Goal: Check status: Check status

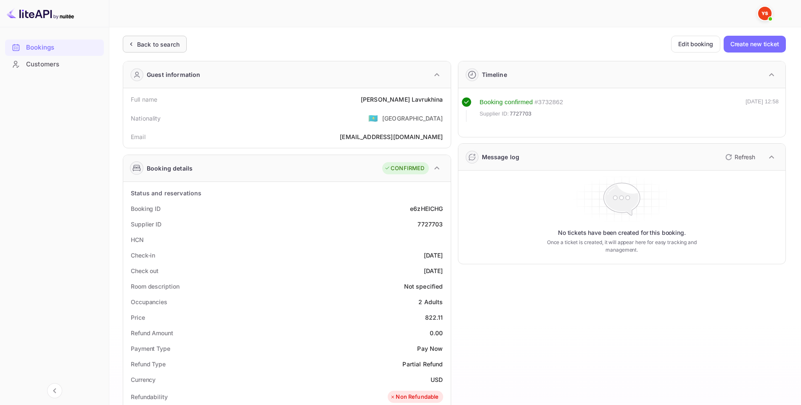
click at [163, 47] on div "Back to search" at bounding box center [158, 44] width 42 height 9
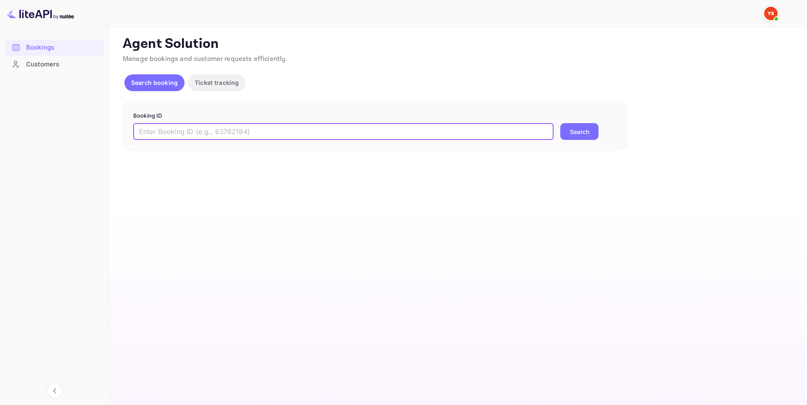
click at [254, 131] on input "text" at bounding box center [343, 131] width 421 height 17
paste input "9404418"
type input "9404418"
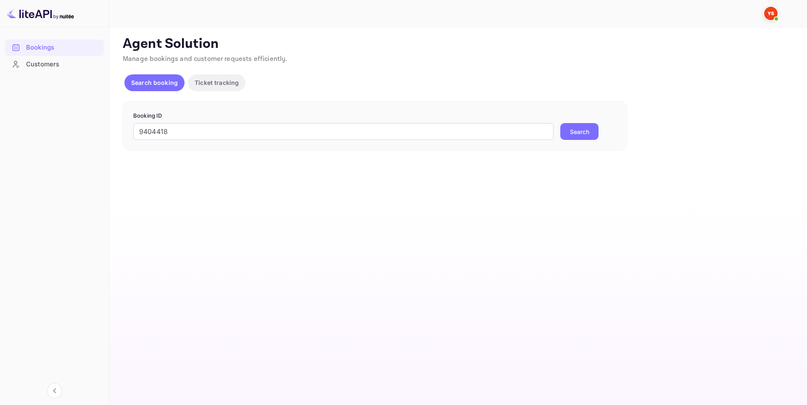
click at [582, 127] on button "Search" at bounding box center [580, 131] width 38 height 17
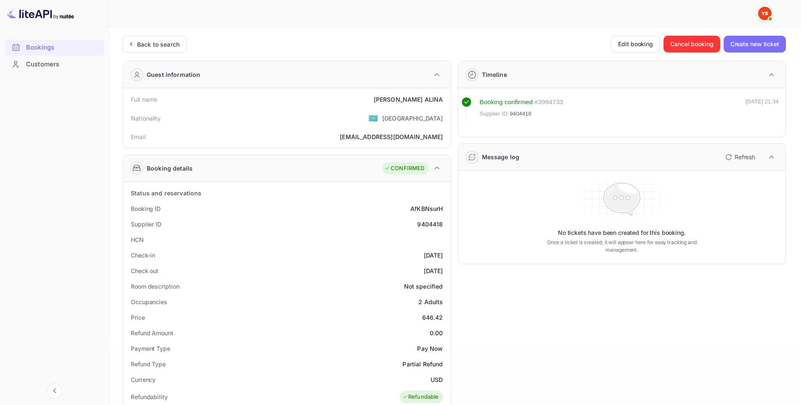
click at [428, 227] on div "9404418" at bounding box center [430, 224] width 26 height 9
copy div "9404418"
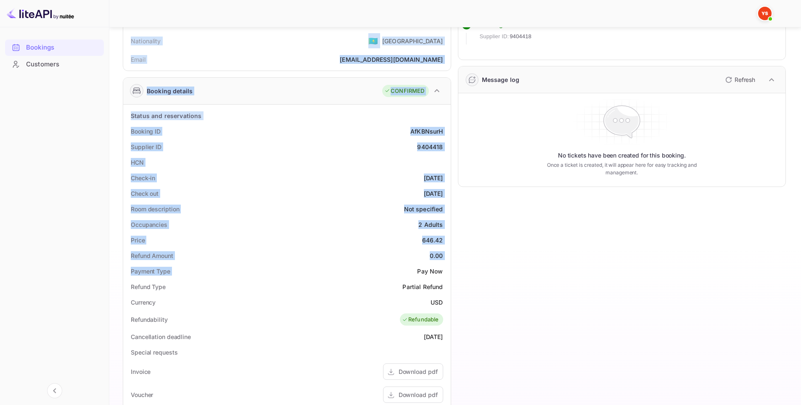
scroll to position [210, 0]
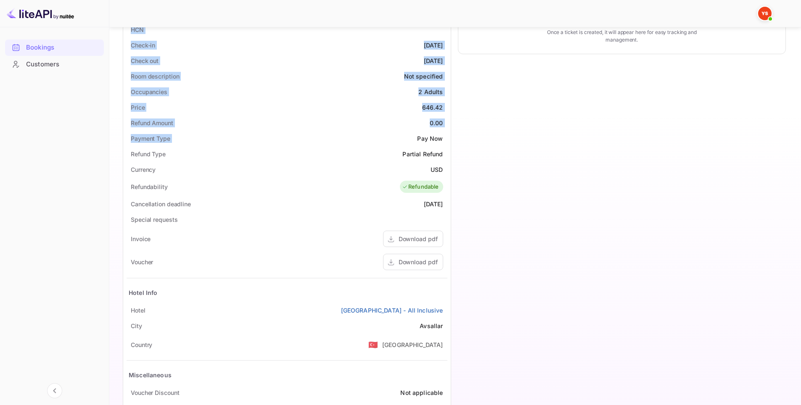
drag, startPoint x: 128, startPoint y: 103, endPoint x: 444, endPoint y: 314, distance: 379.9
click at [444, 314] on div "Guest information Full name [PERSON_NAME] [PERSON_NAME] Nationality 🇰🇿 [DEMOGRA…" at bounding box center [283, 143] width 335 height 598
copy div "Full name Kudriakova [PERSON_NAME] Nationality 🇰🇿 [DEMOGRAPHIC_DATA] Email [EMA…"
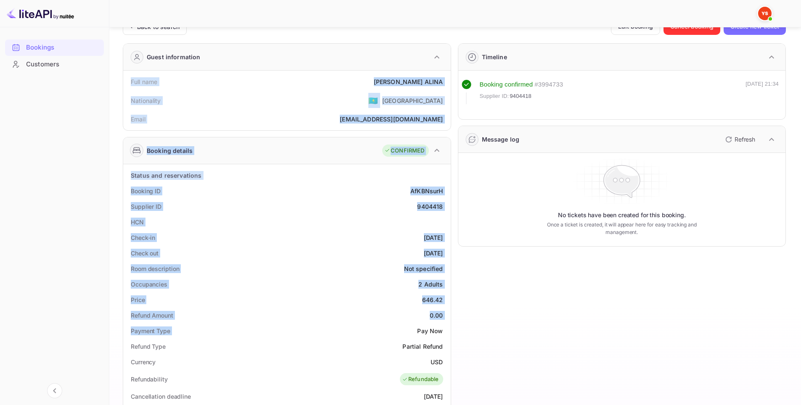
scroll to position [0, 0]
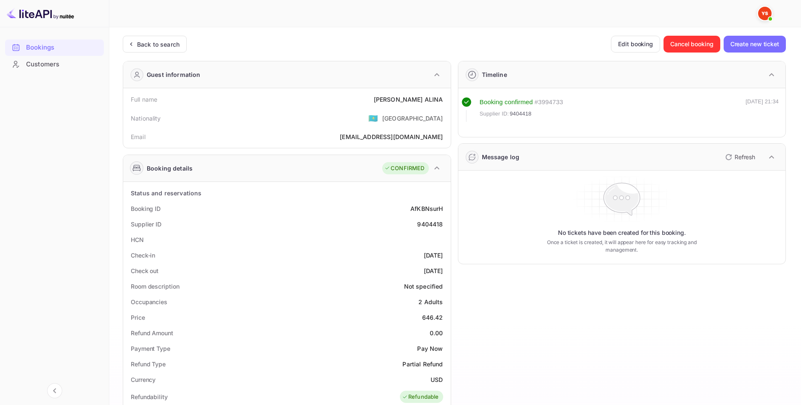
click at [395, 63] on div "Guest information" at bounding box center [287, 74] width 328 height 27
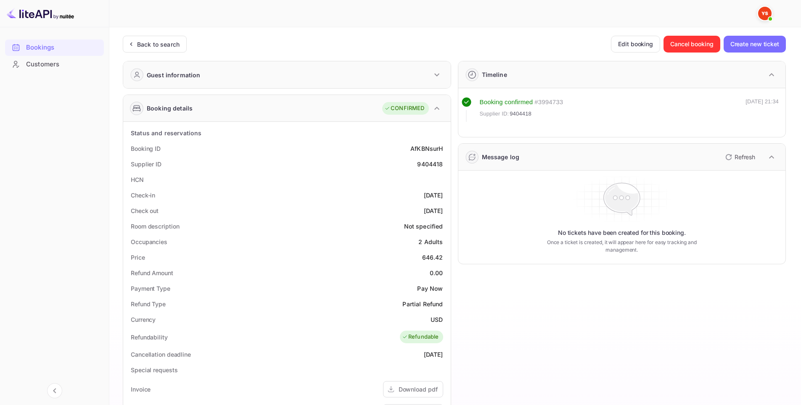
click at [386, 79] on div "Guest information" at bounding box center [287, 74] width 328 height 27
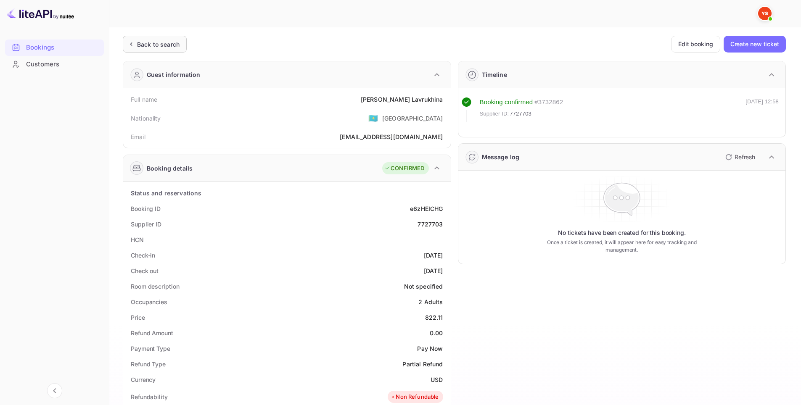
click at [146, 42] on div "Back to search" at bounding box center [158, 44] width 42 height 9
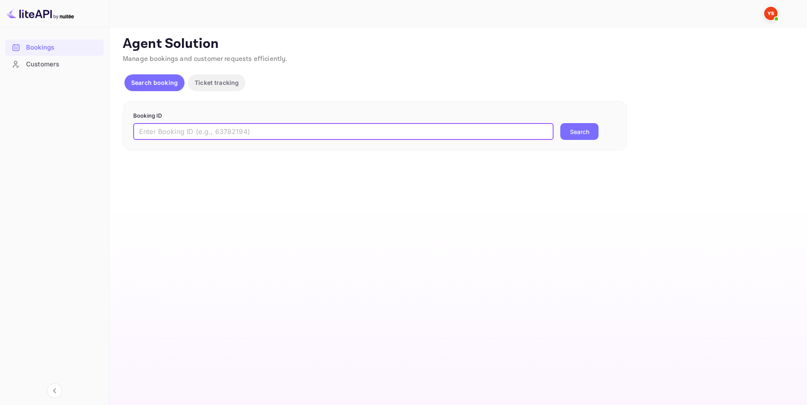
click at [342, 130] on input "text" at bounding box center [343, 131] width 421 height 17
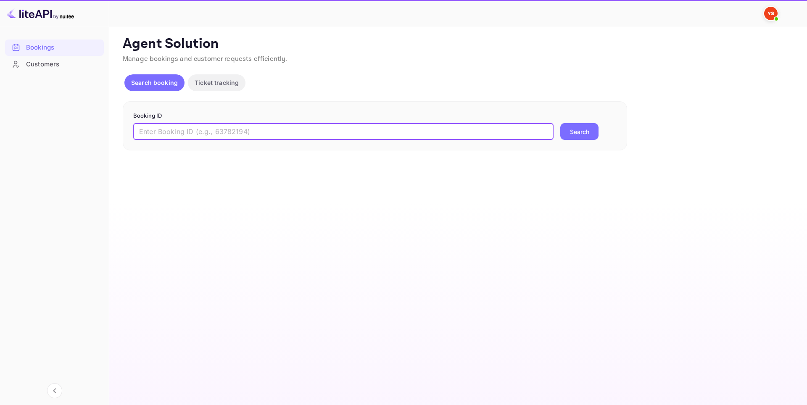
paste input "9404561"
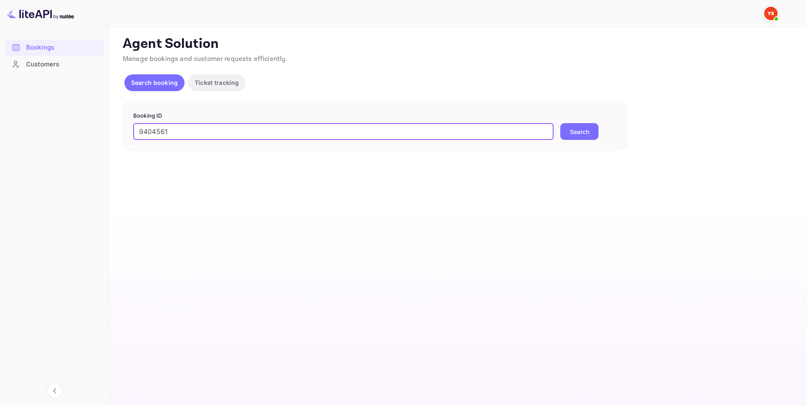
type input "9404561"
click at [566, 130] on button "Search" at bounding box center [580, 131] width 38 height 17
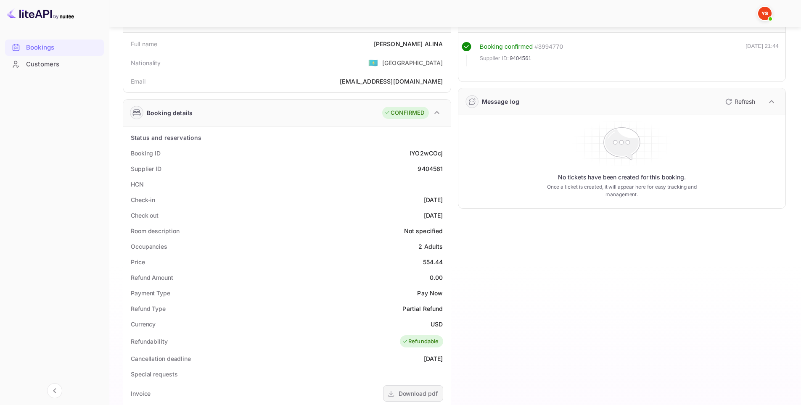
scroll to position [168, 0]
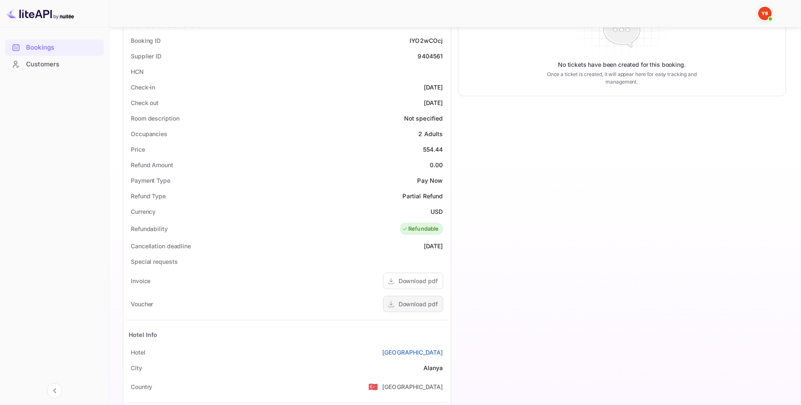
click at [403, 301] on div "Download pdf" at bounding box center [418, 304] width 39 height 9
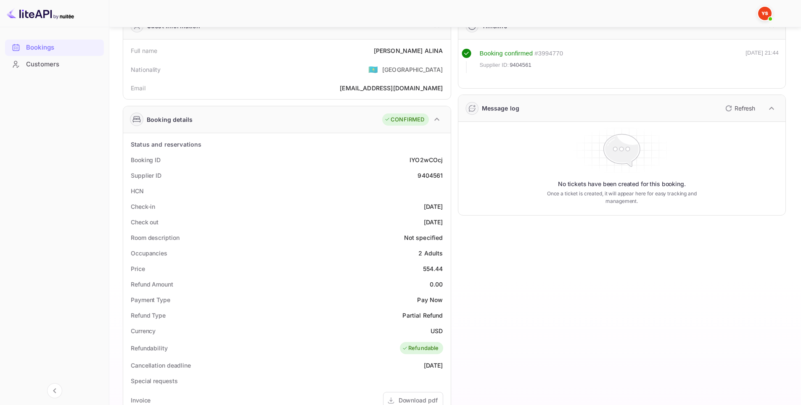
scroll to position [42, 0]
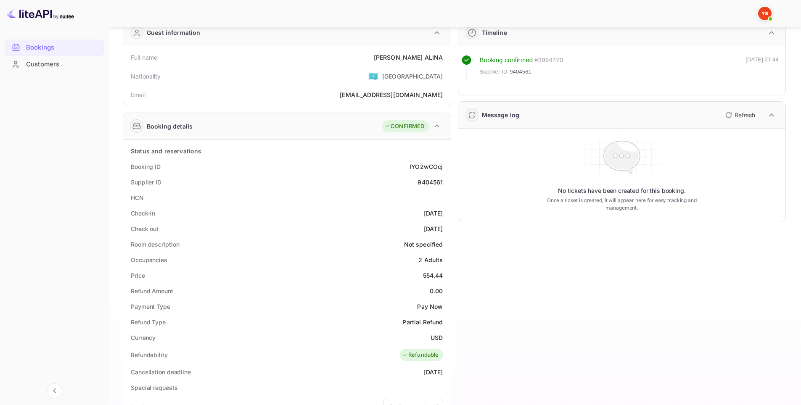
click at [428, 180] on div "9404561" at bounding box center [430, 182] width 25 height 9
copy div "9404561"
drag, startPoint x: 130, startPoint y: 213, endPoint x: 444, endPoint y: 228, distance: 314.1
click at [444, 228] on div "Status and reservations Booking ID IYO2wCOcj Supplier ID 9404561 HCN Check-in 2…" at bounding box center [287, 371] width 321 height 457
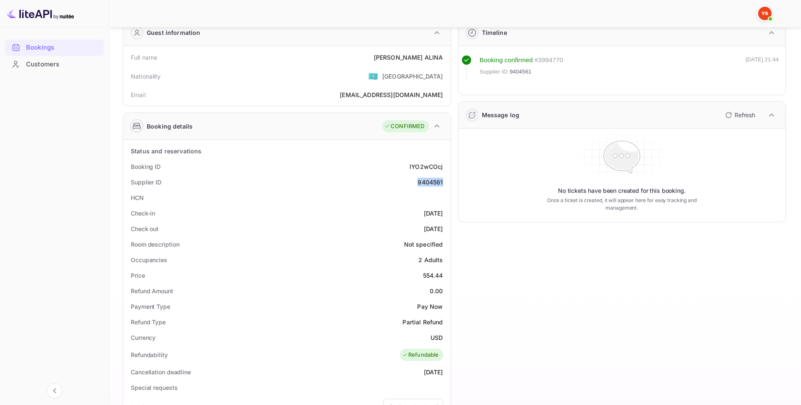
copy div "Check-in 2025-10-03 Check out 2025-10-09"
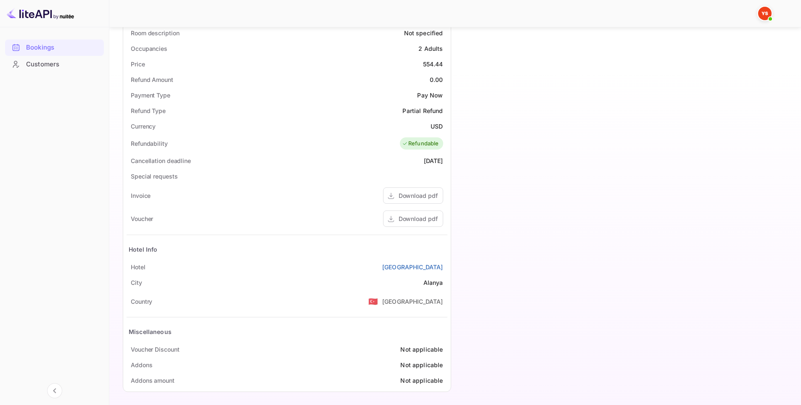
scroll to position [257, 0]
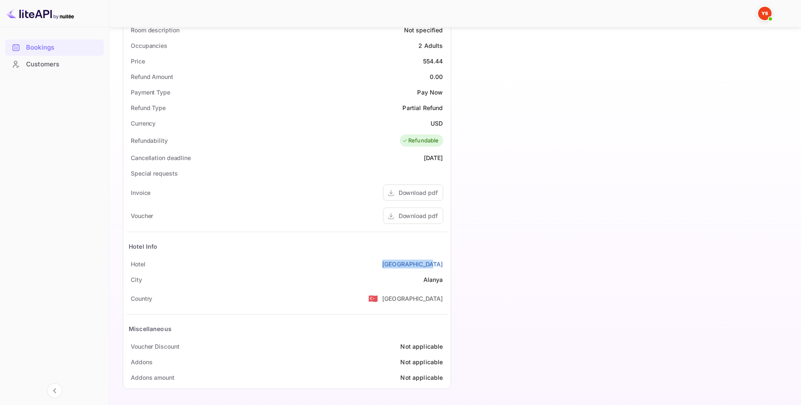
drag, startPoint x: 398, startPoint y: 262, endPoint x: 447, endPoint y: 264, distance: 48.8
click at [447, 264] on div "Hotel Eftalia Resort" at bounding box center [287, 265] width 321 height 16
copy link "Eftalia Resort"
